Goal: Transaction & Acquisition: Book appointment/travel/reservation

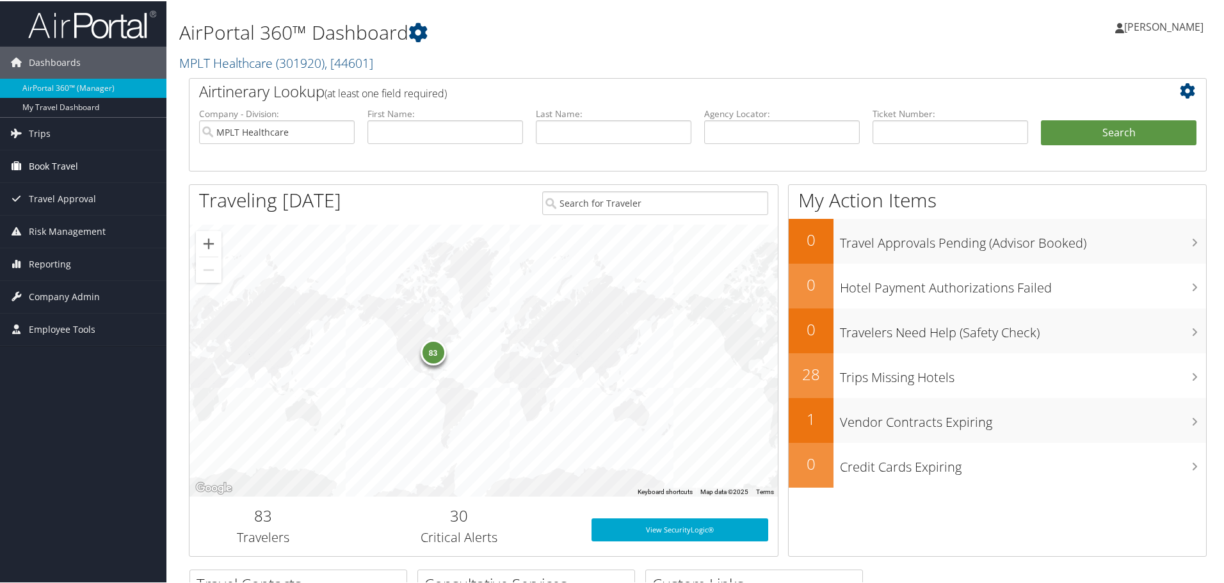
click at [51, 165] on span "Book Travel" at bounding box center [53, 165] width 49 height 32
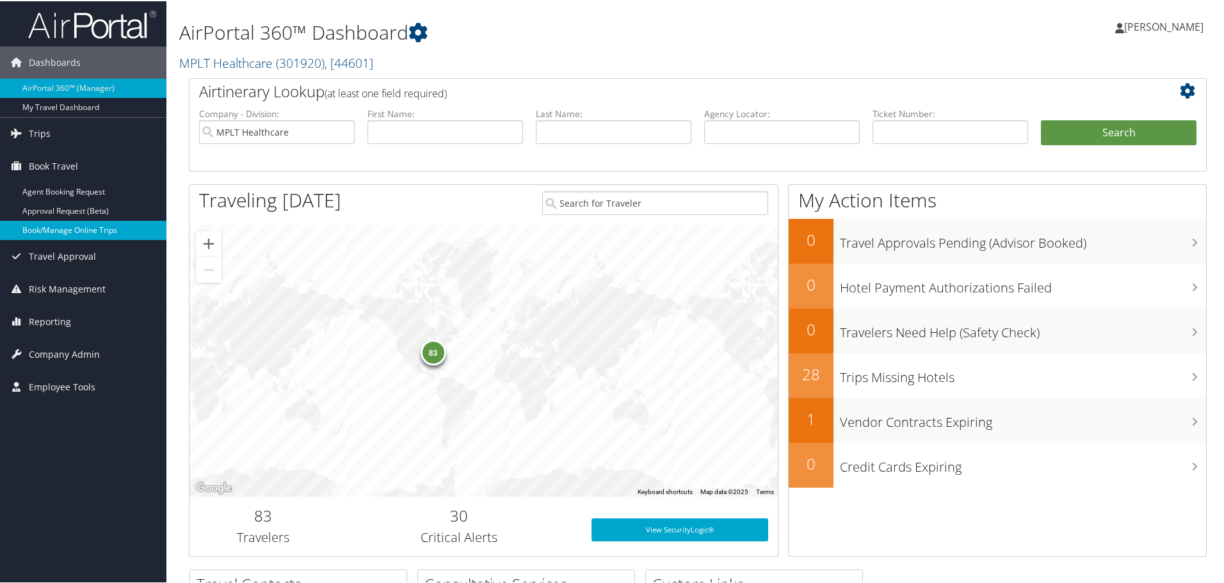
click at [43, 223] on link "Book/Manage Online Trips" at bounding box center [83, 229] width 166 height 19
